Goal: Information Seeking & Learning: Learn about a topic

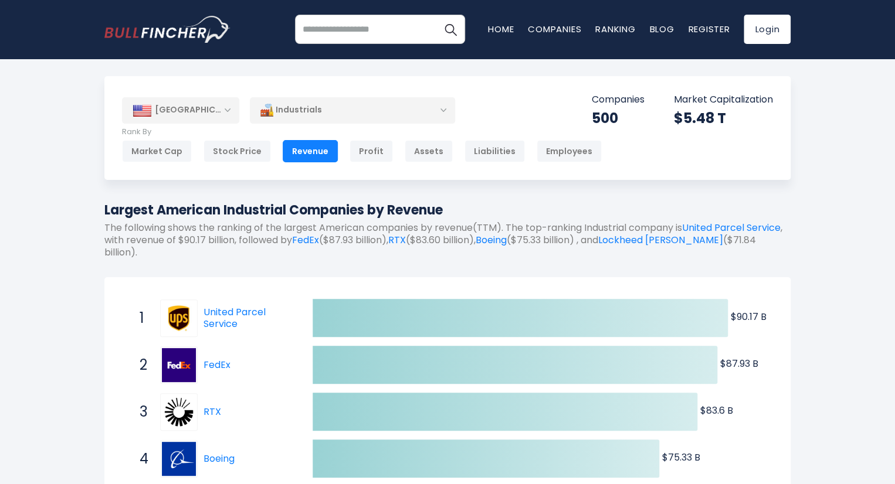
click at [322, 111] on div "Industrials" at bounding box center [352, 110] width 205 height 27
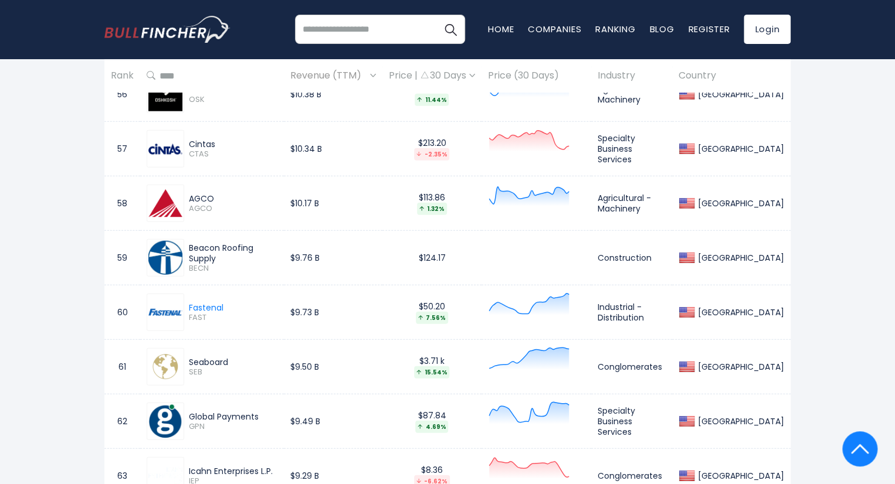
scroll to position [3577, 0]
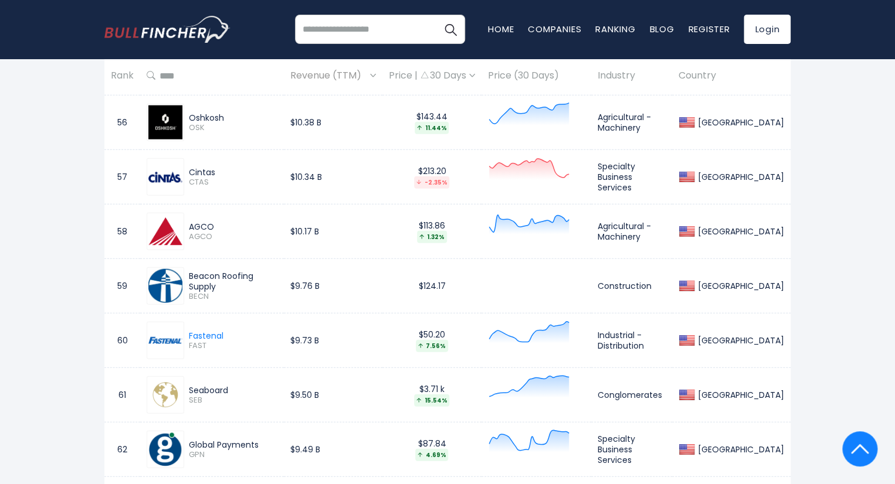
click at [626, 76] on th "Industry" at bounding box center [631, 76] width 81 height 35
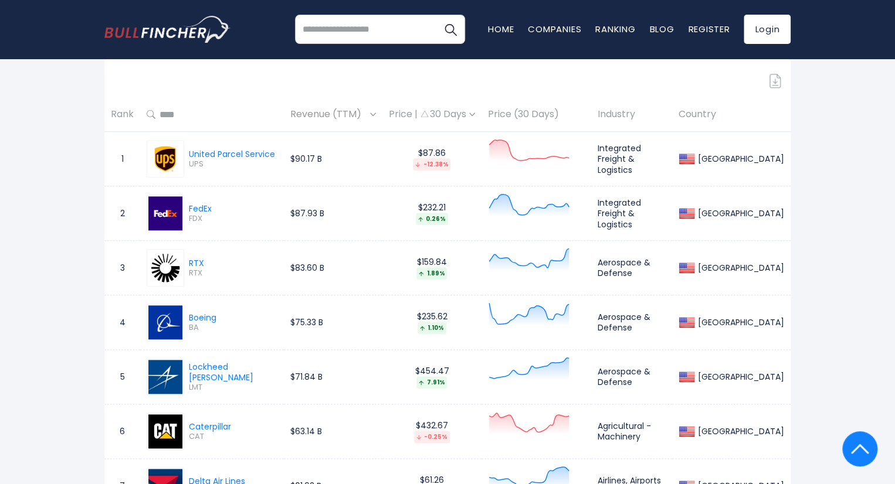
scroll to position [555, 0]
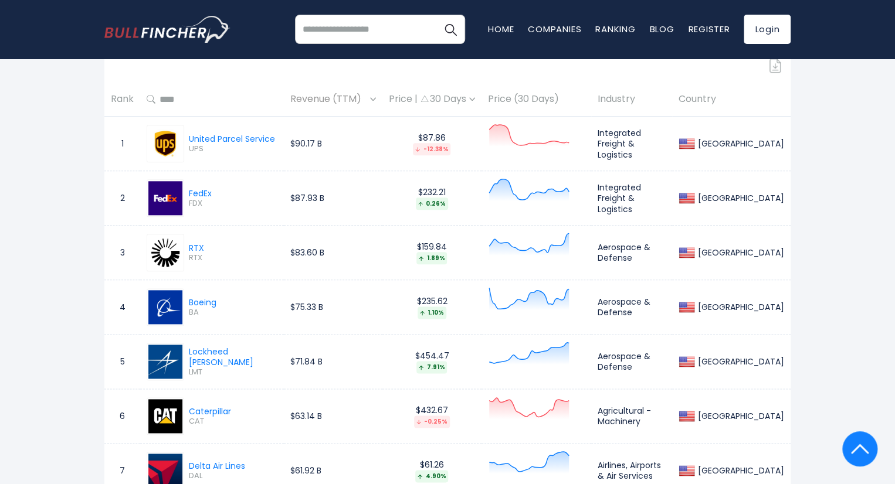
click at [636, 148] on td "Integrated Freight & Logistics" at bounding box center [631, 144] width 81 height 55
click at [630, 144] on td "Integrated Freight & Logistics" at bounding box center [631, 144] width 81 height 55
click at [617, 156] on td "Integrated Freight & Logistics" at bounding box center [631, 144] width 81 height 55
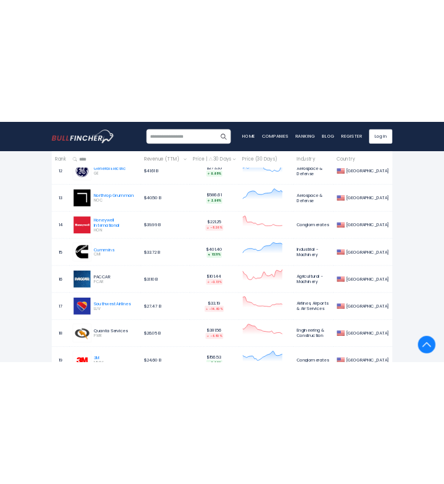
scroll to position [456, 0]
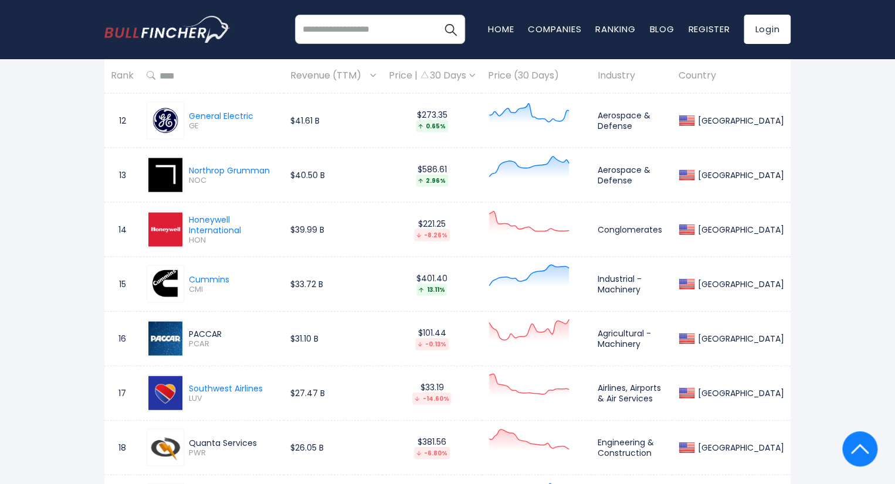
scroll to position [1150, 0]
